Goal: Information Seeking & Learning: Learn about a topic

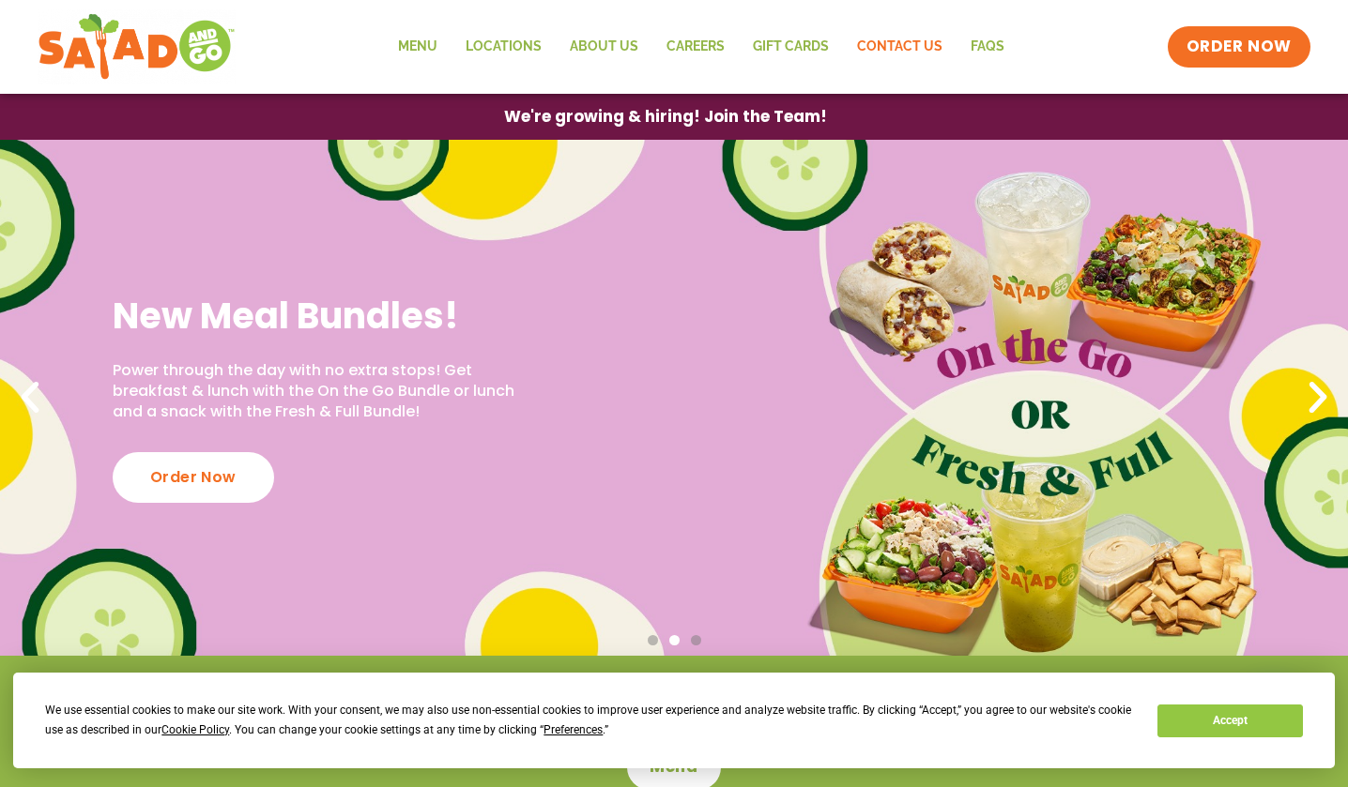
click at [916, 56] on link "Contact Us" at bounding box center [900, 46] width 114 height 43
click at [705, 48] on link "Careers" at bounding box center [695, 46] width 86 height 43
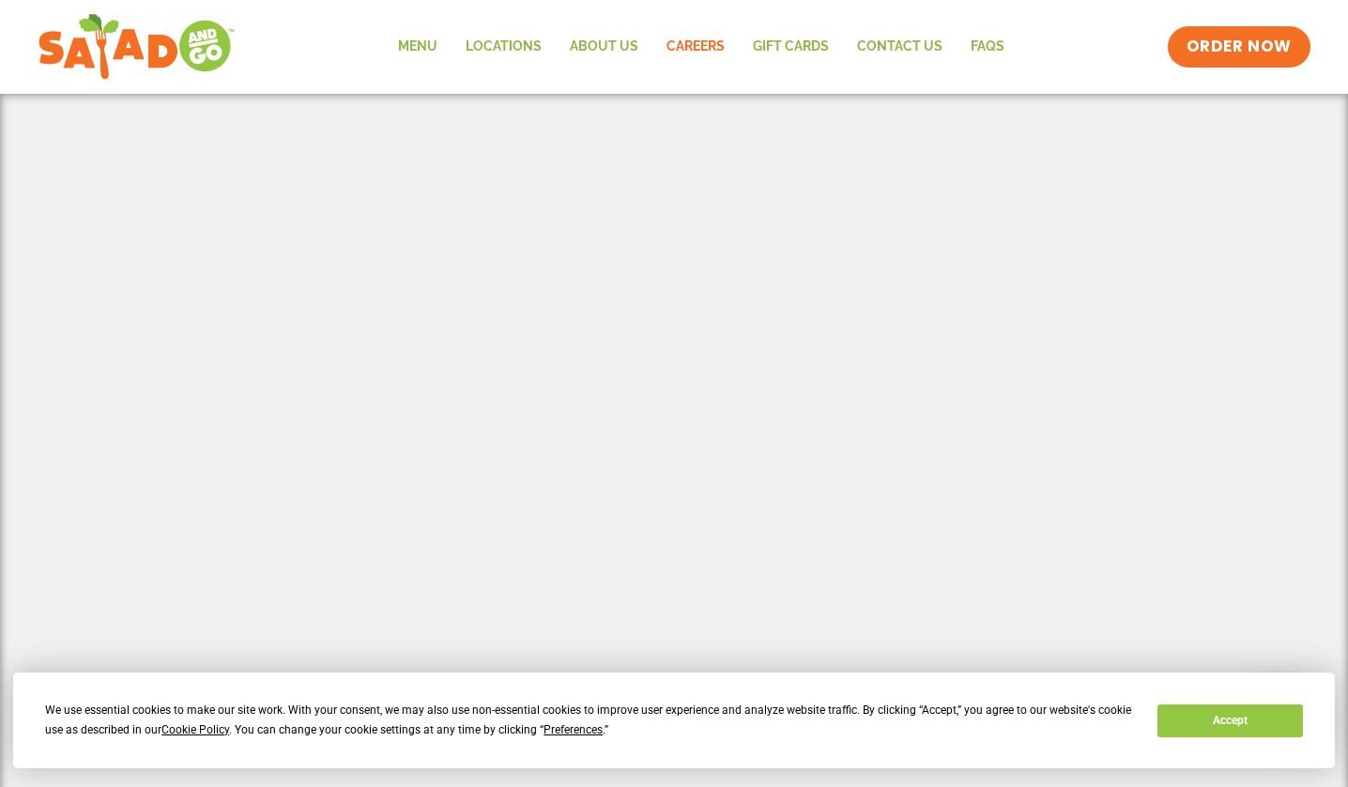
scroll to position [607, 0]
click at [618, 38] on link "About Us" at bounding box center [604, 46] width 97 height 43
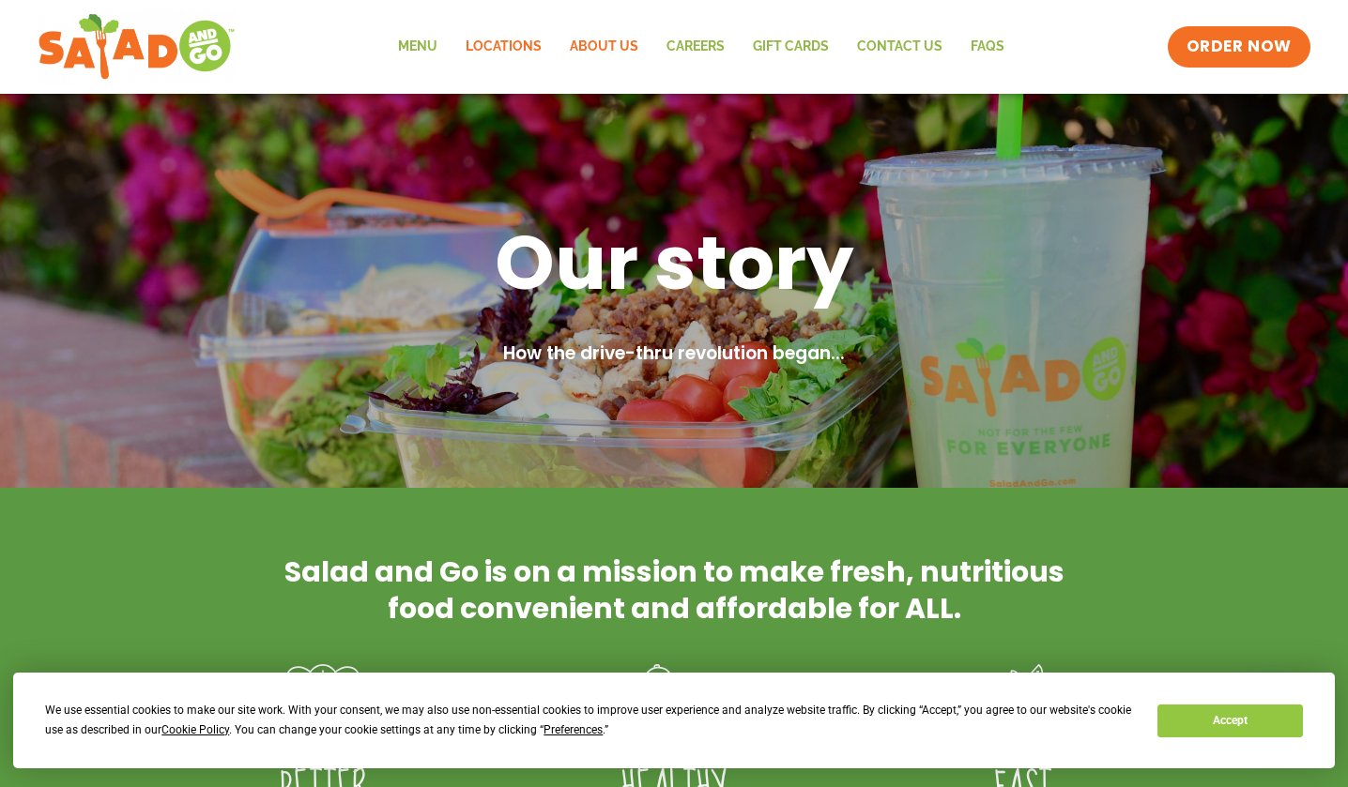
click at [521, 54] on link "Locations" at bounding box center [503, 46] width 104 height 43
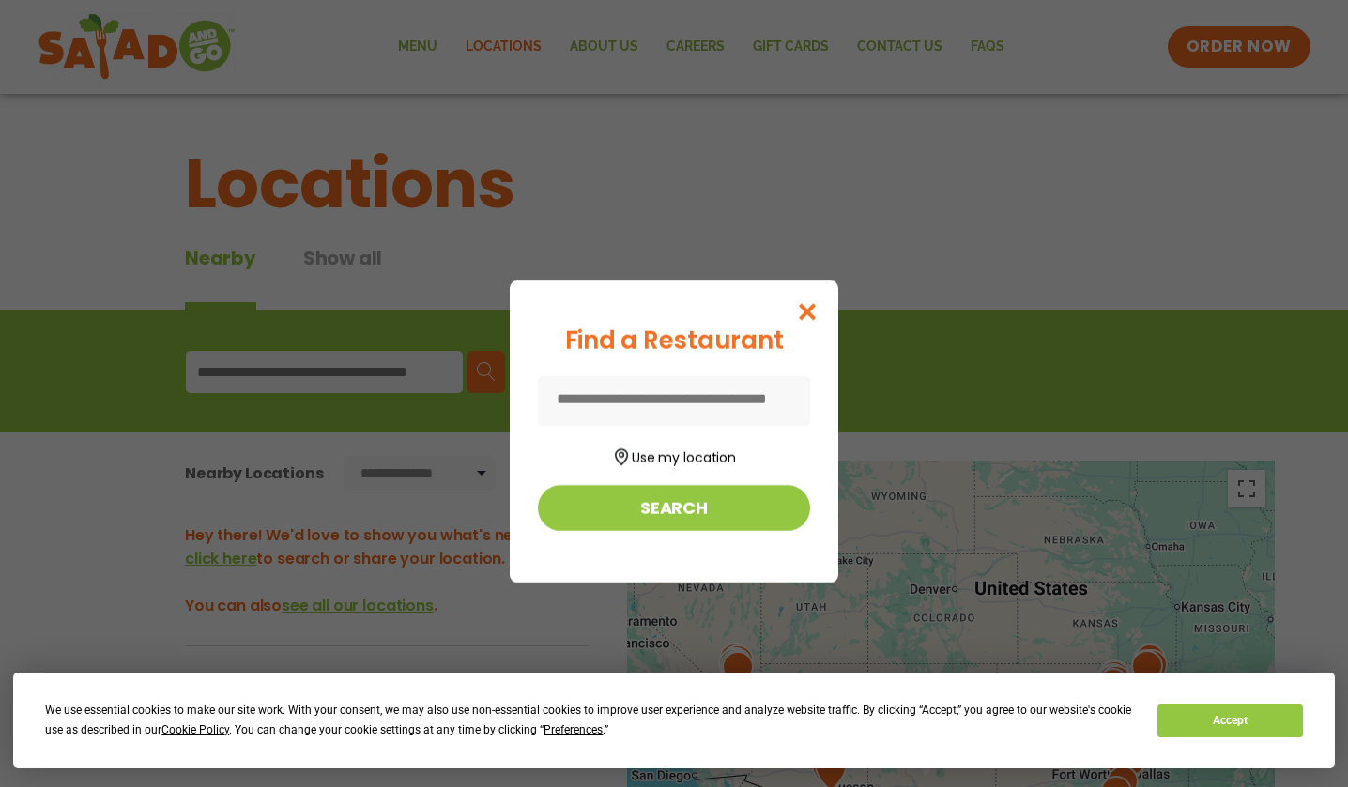
click at [819, 308] on icon "Close modal" at bounding box center [807, 312] width 23 height 20
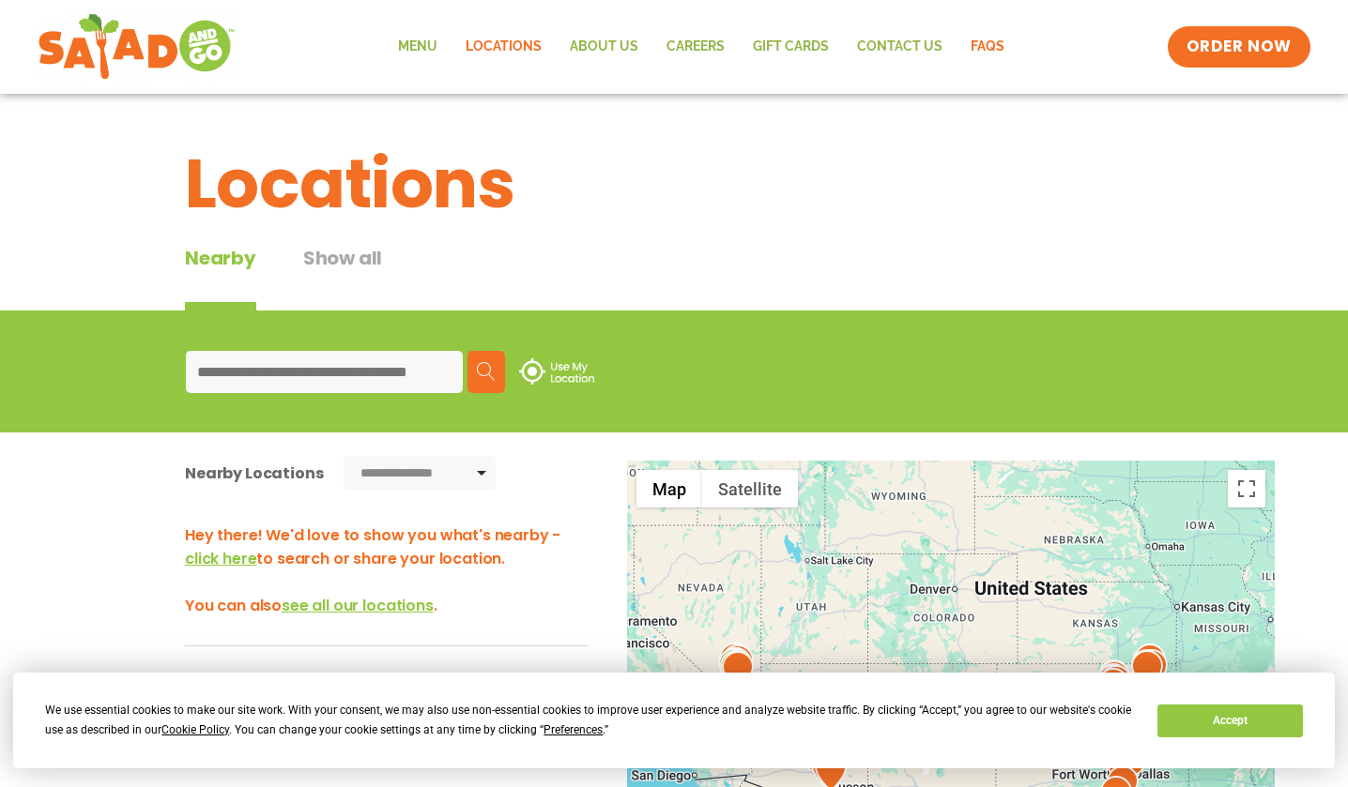
click at [988, 48] on link "FAQs" at bounding box center [987, 46] width 62 height 43
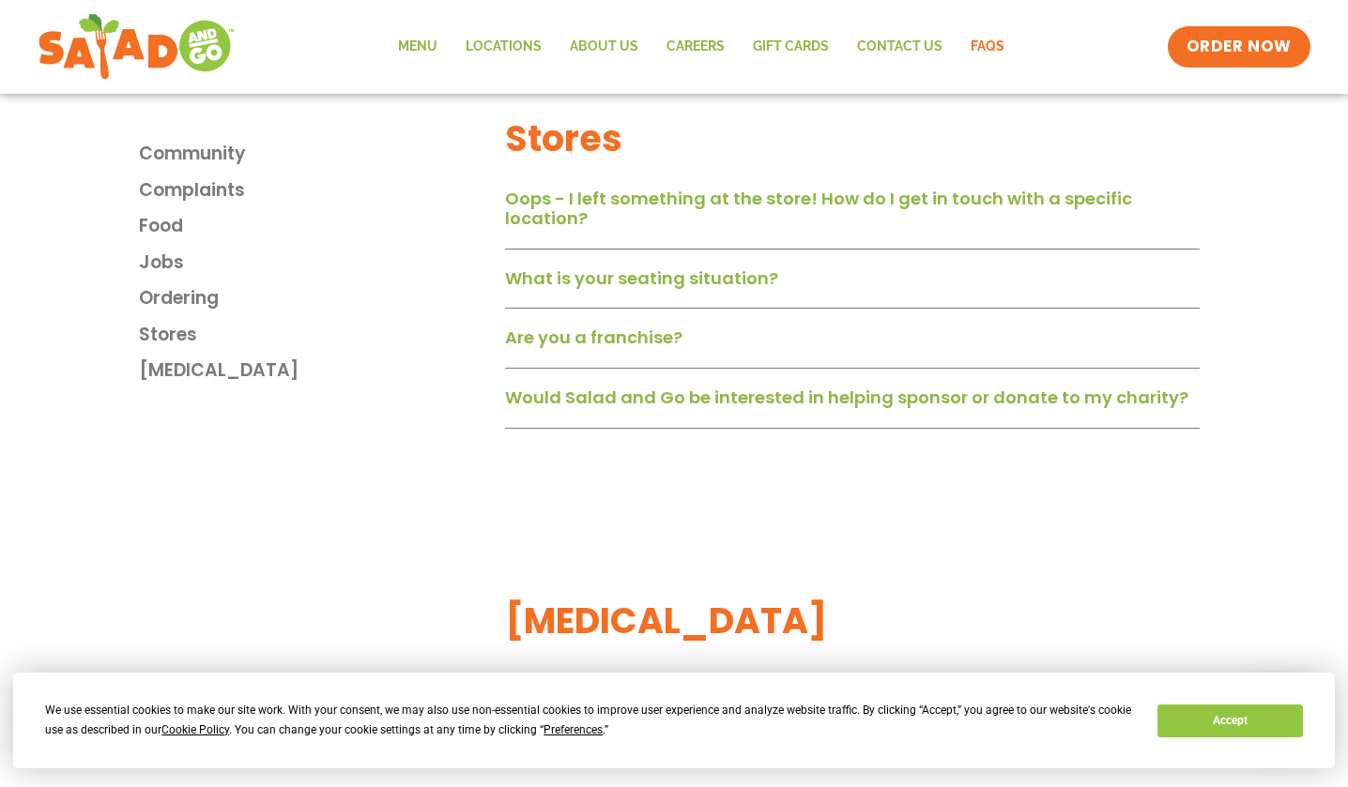
scroll to position [2903, 0]
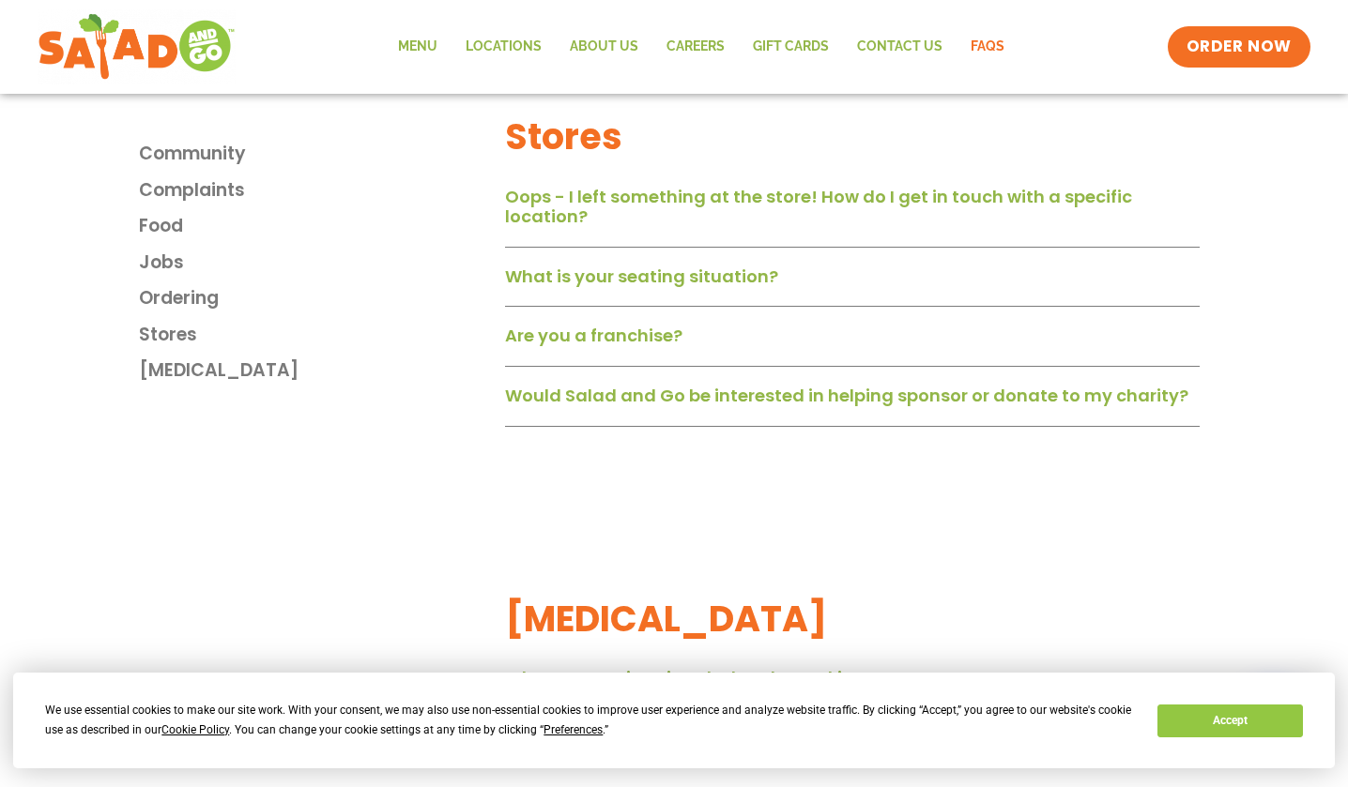
click at [612, 338] on link "Are you a franchise?" at bounding box center [593, 335] width 177 height 23
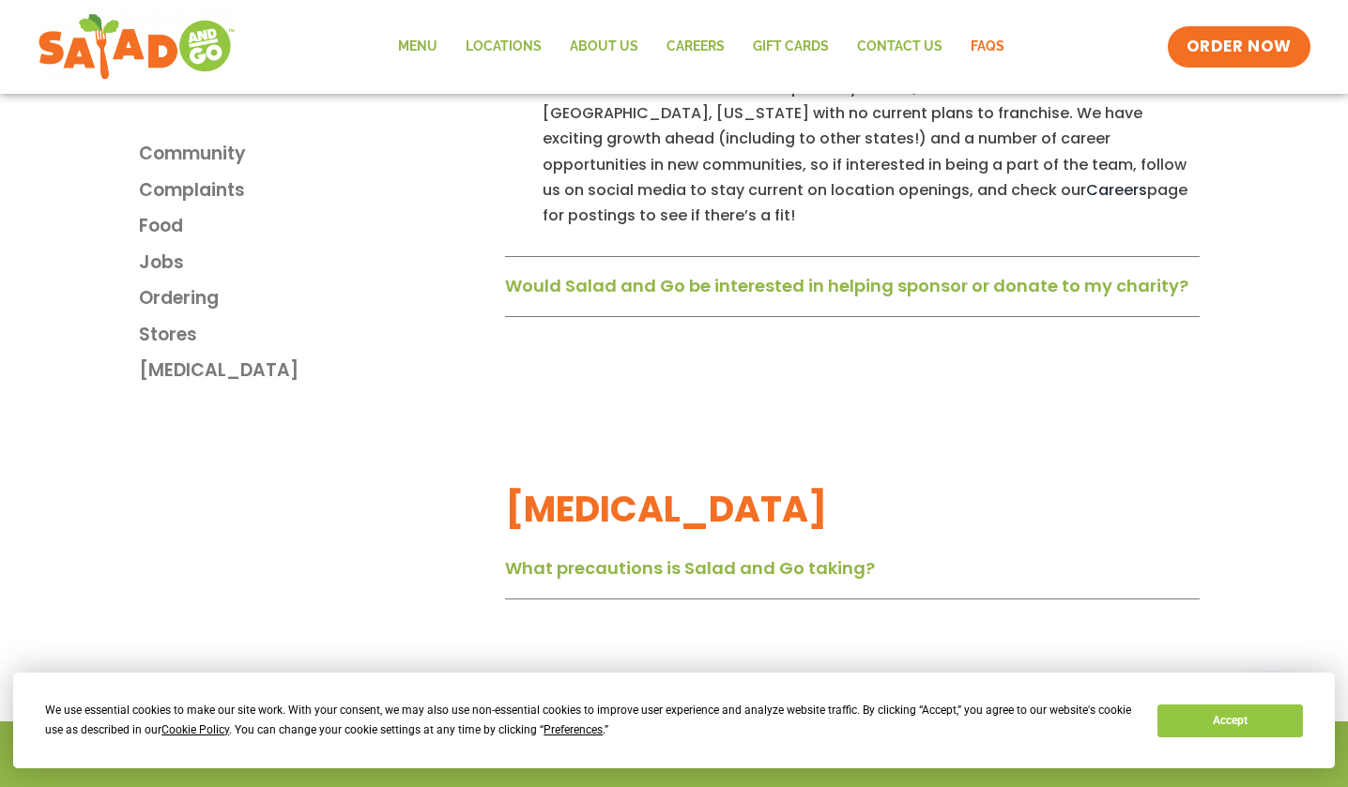
scroll to position [3215, 0]
